Goal: Task Accomplishment & Management: Use online tool/utility

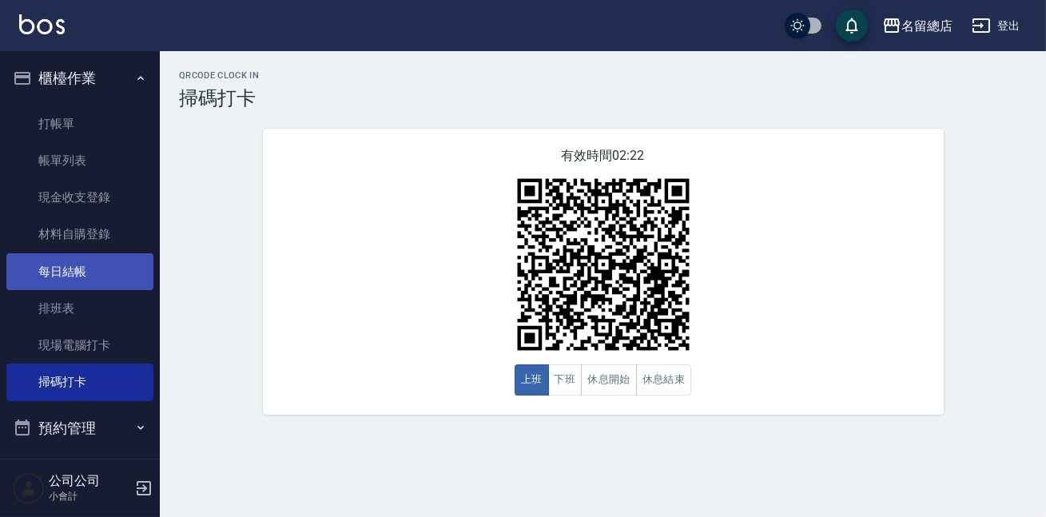
scroll to position [189, 0]
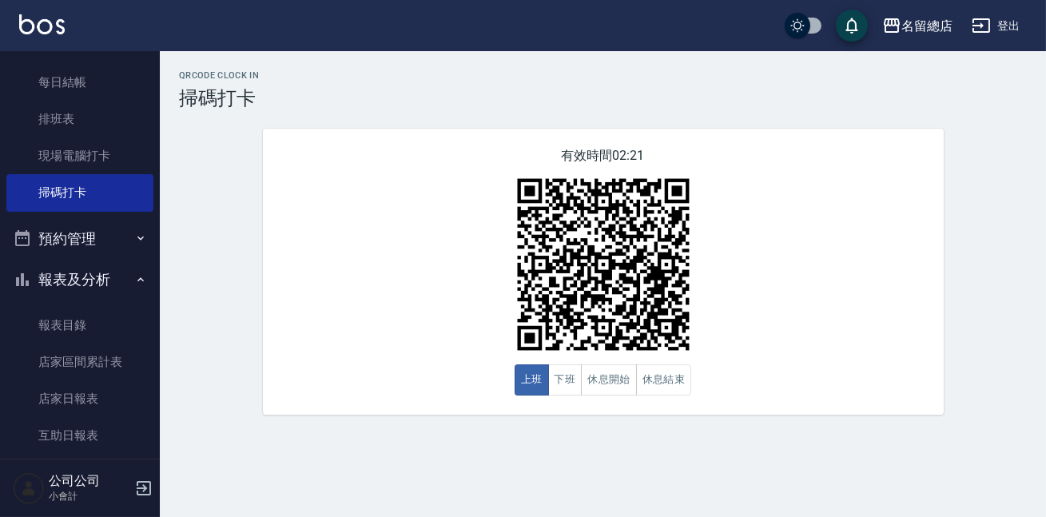
click at [241, 183] on div "QRcode Clock In 掃碼打卡 有效時間 02:21 上班 下班 休息開始 休息結束" at bounding box center [603, 242] width 886 height 344
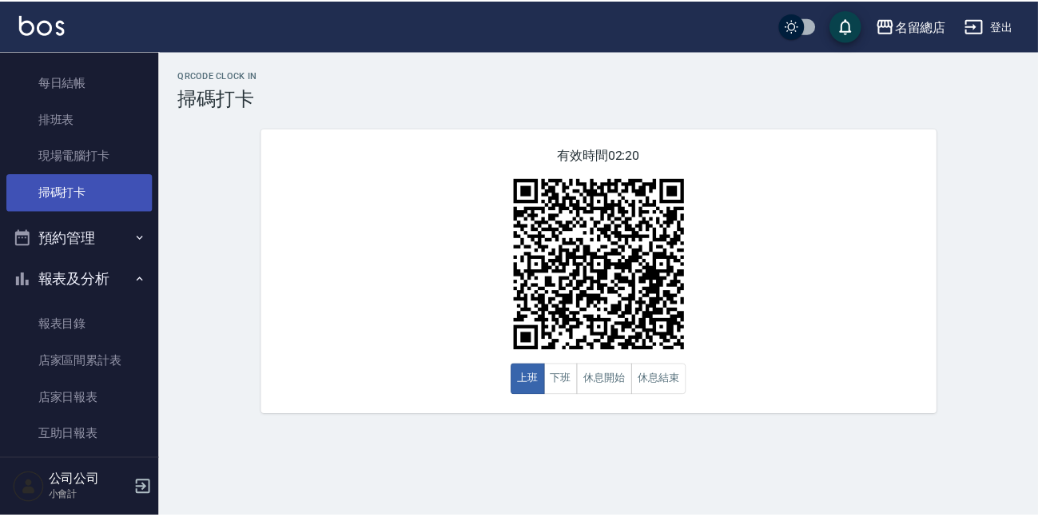
scroll to position [408, 0]
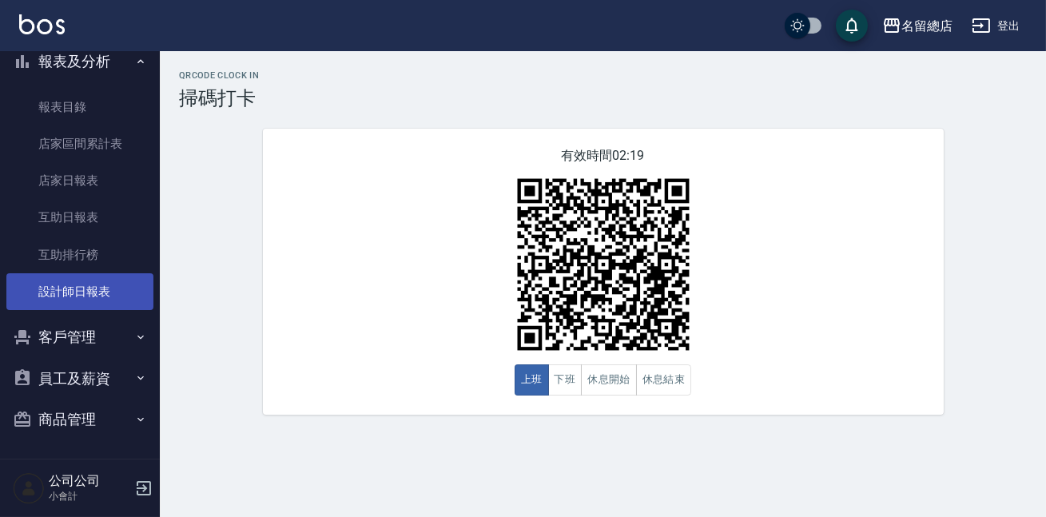
click at [85, 282] on link "設計師日報表" at bounding box center [79, 291] width 147 height 37
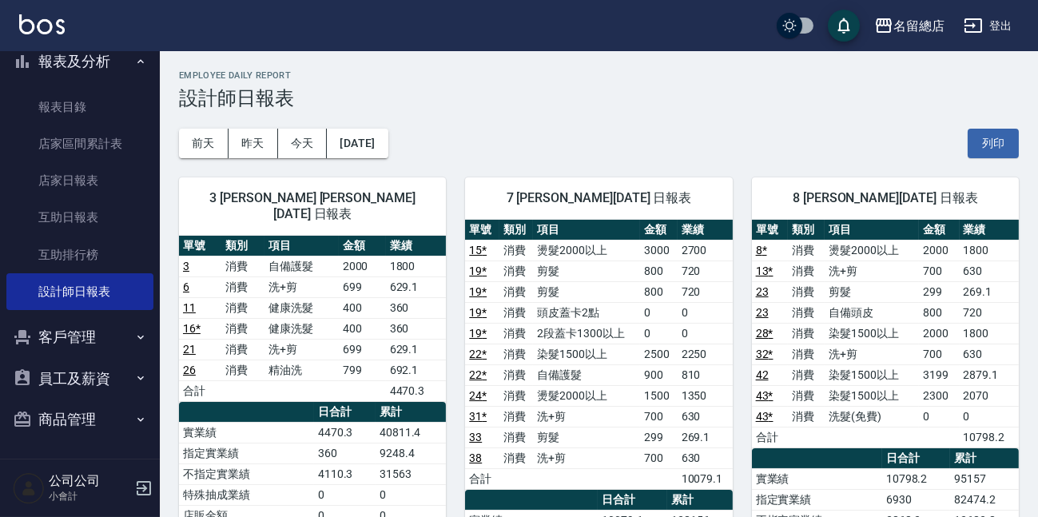
click at [718, 105] on h3 "設計師日報表" at bounding box center [599, 98] width 840 height 22
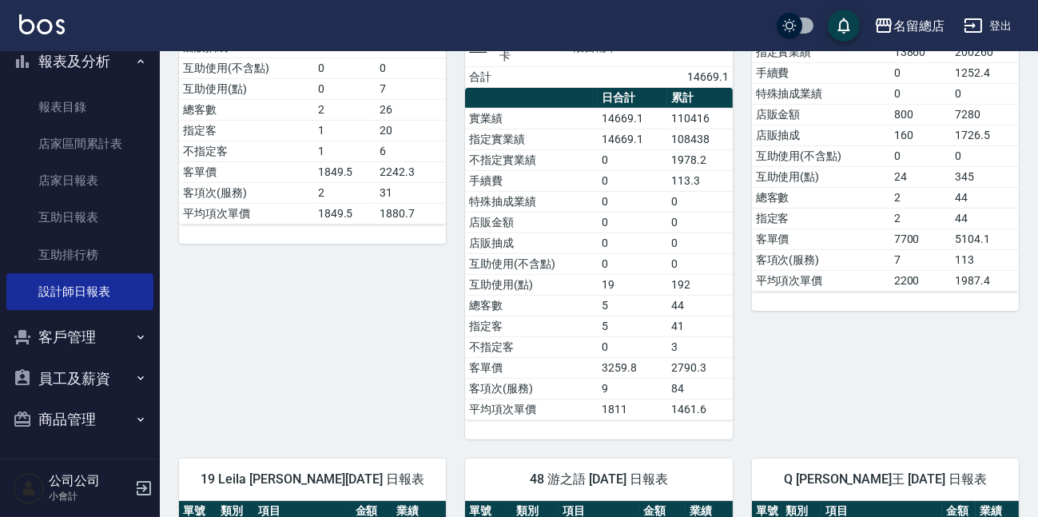
scroll to position [1235, 0]
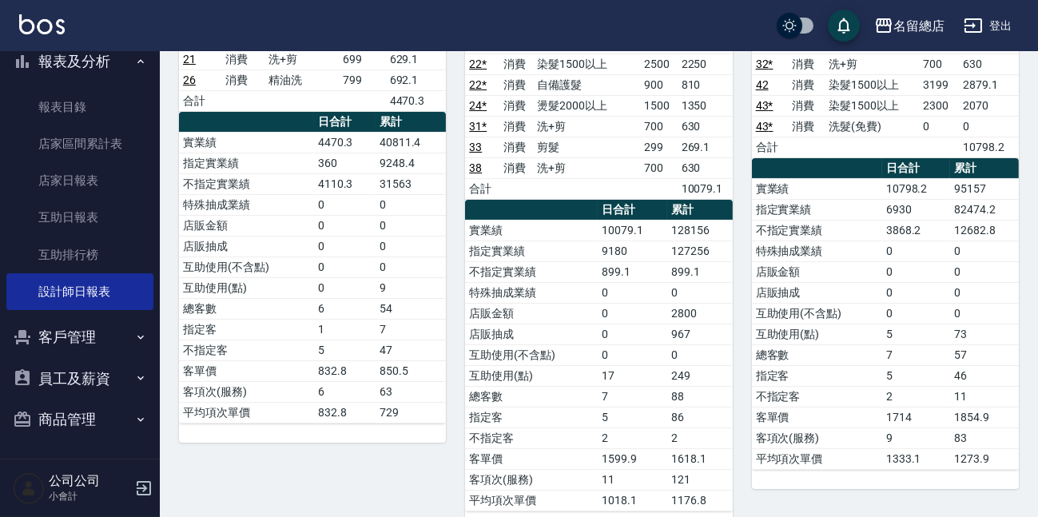
scroll to position [72, 0]
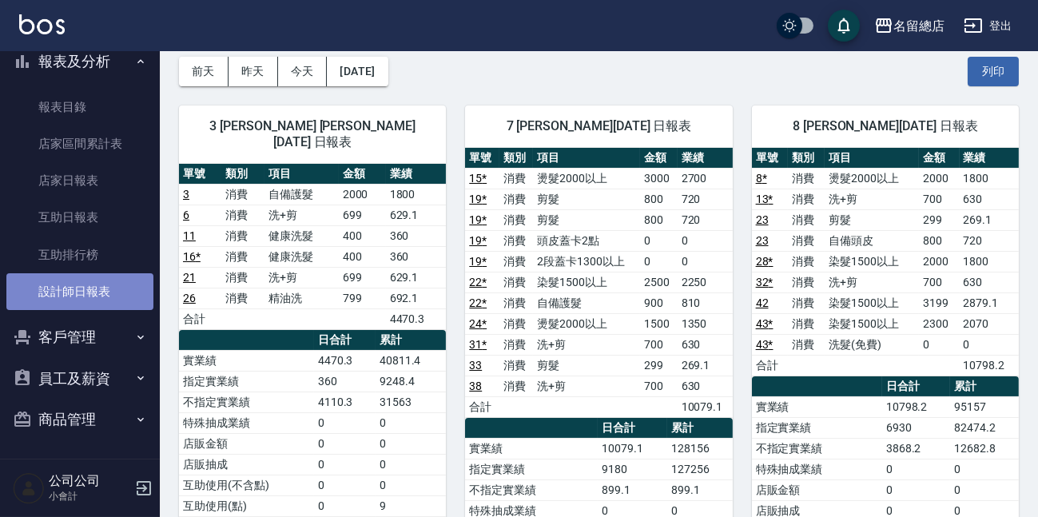
click at [101, 284] on link "設計師日報表" at bounding box center [79, 291] width 147 height 37
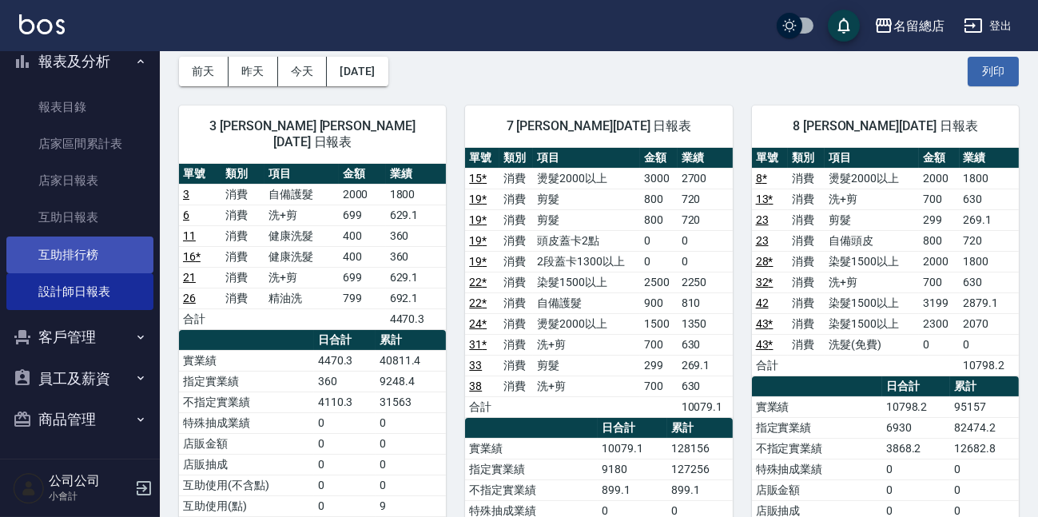
click at [90, 252] on link "互助排行榜" at bounding box center [79, 255] width 147 height 37
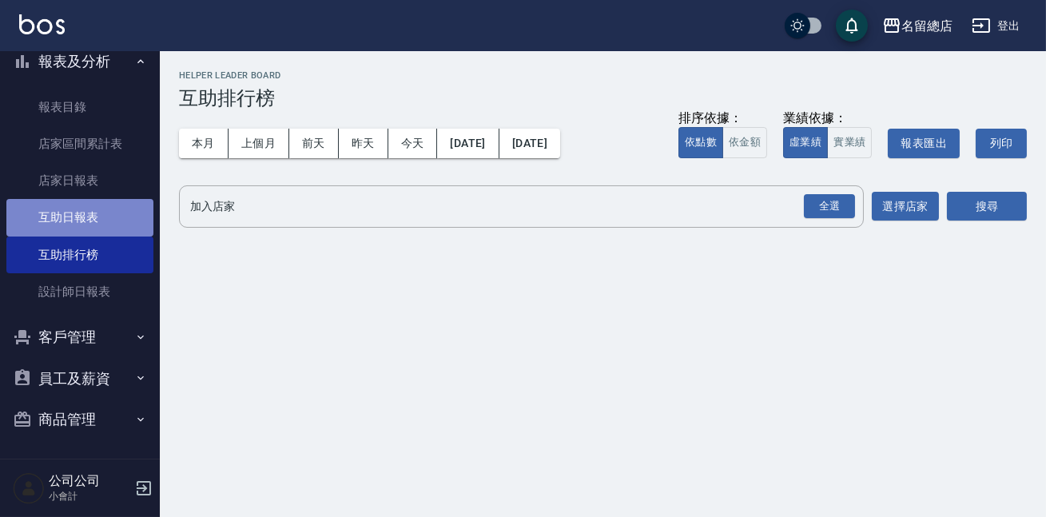
click at [103, 205] on link "互助日報表" at bounding box center [79, 217] width 147 height 37
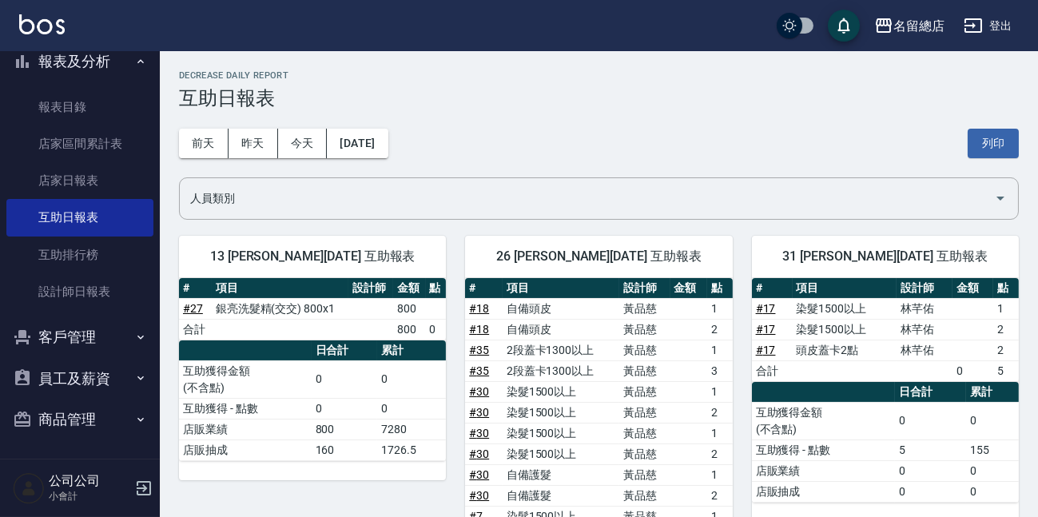
click at [493, 99] on h3 "互助日報表" at bounding box center [599, 98] width 840 height 22
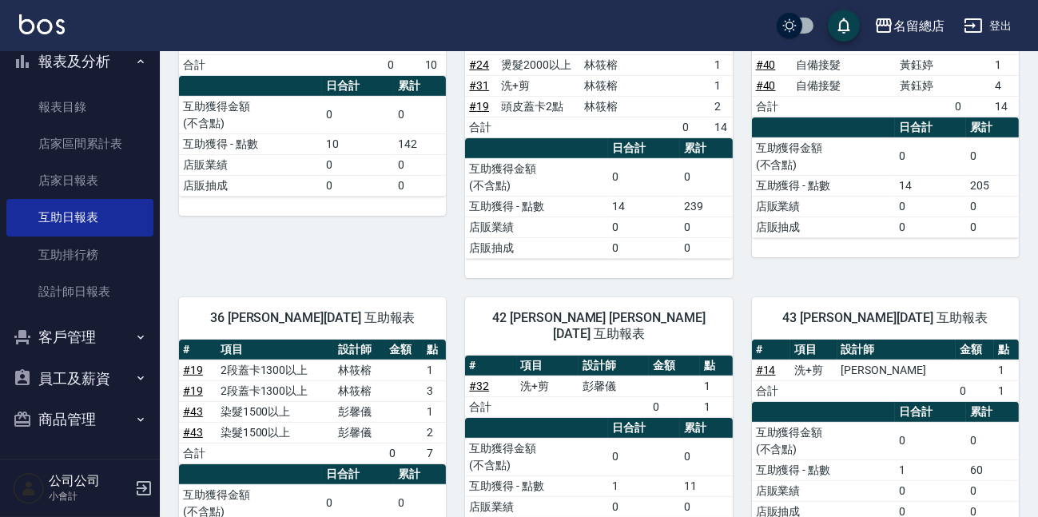
scroll to position [663, 0]
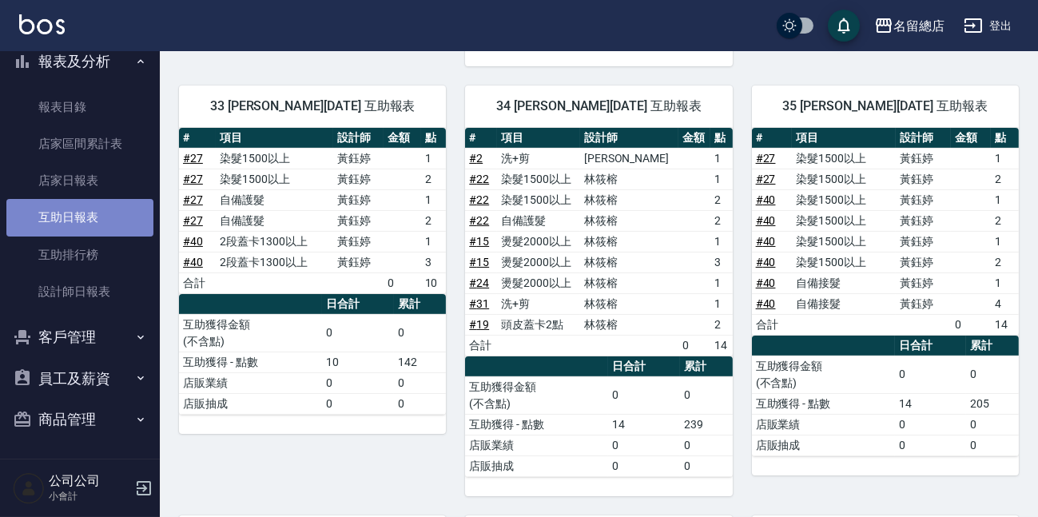
click at [91, 206] on link "互助日報表" at bounding box center [79, 217] width 147 height 37
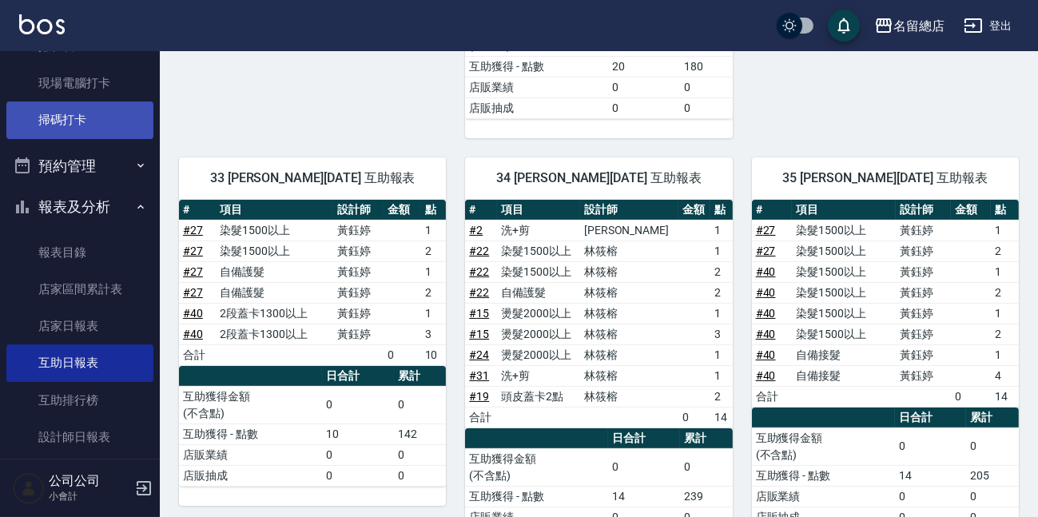
scroll to position [44, 0]
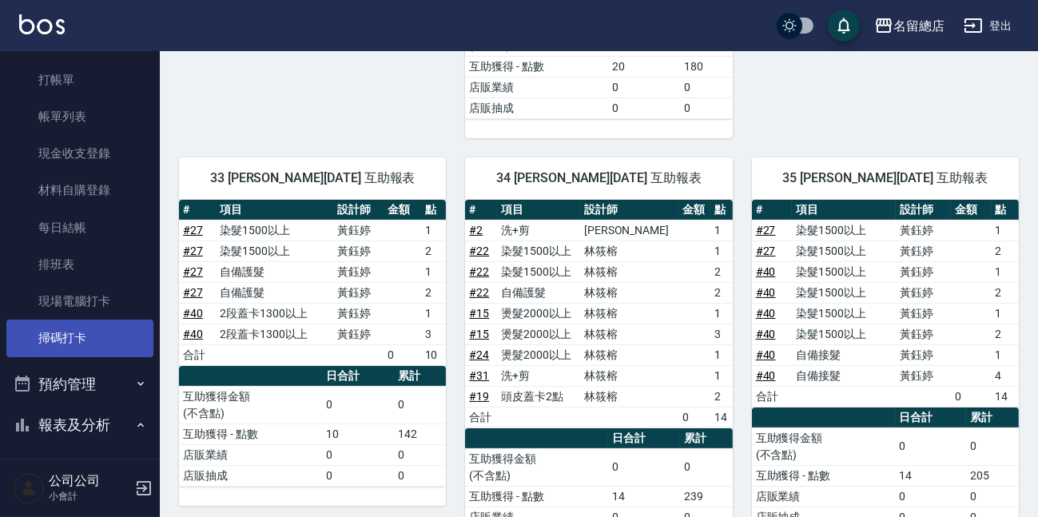
click at [86, 347] on link "掃碼打卡" at bounding box center [79, 338] width 147 height 37
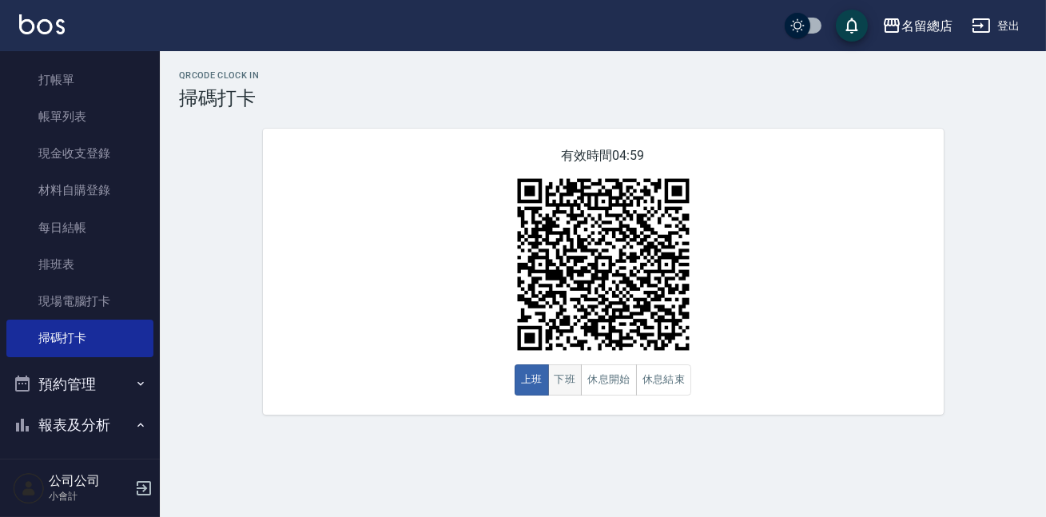
click at [559, 372] on button "下班" at bounding box center [565, 379] width 34 height 31
